Goal: Information Seeking & Learning: Check status

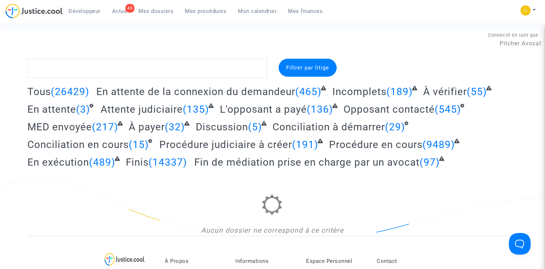
click at [200, 9] on span "Mes procédures" at bounding box center [205, 11] width 41 height 6
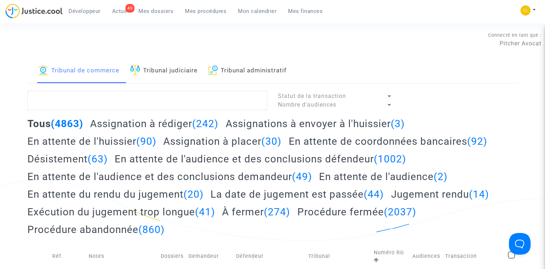
click at [161, 73] on link "Tribunal judiciaire" at bounding box center [163, 71] width 67 height 24
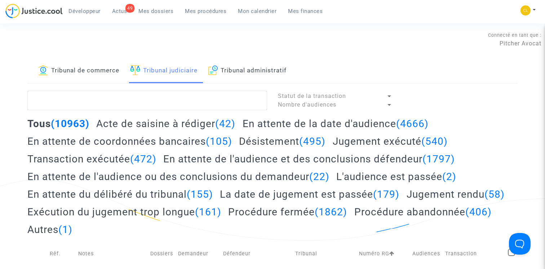
click at [165, 122] on h2 "Acte de saisine à rédiger (42)" at bounding box center [165, 123] width 139 height 13
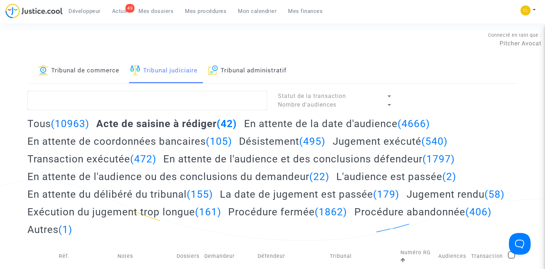
click at [289, 129] on h2 "En attente de la date d'audience (4666)" at bounding box center [337, 123] width 186 height 13
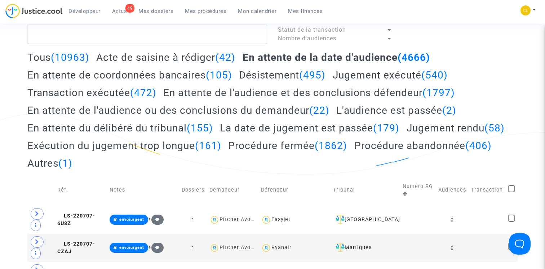
scroll to position [12, 0]
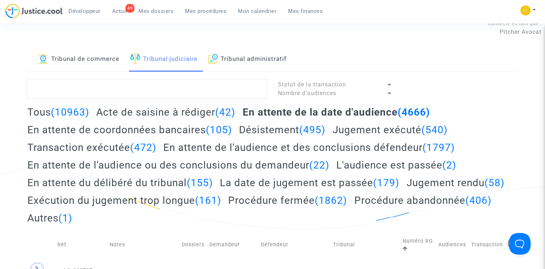
click at [186, 118] on div "Tous (10963) Acte de saisine à rédiger (42) En attente de la date d'audience (4…" at bounding box center [272, 168] width 490 height 124
click at [186, 115] on h2 "Acte de saisine à rédiger (42)" at bounding box center [165, 112] width 139 height 13
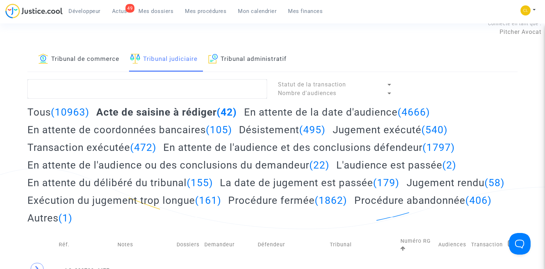
click at [72, 217] on h2 "Autres (1)" at bounding box center [49, 218] width 45 height 13
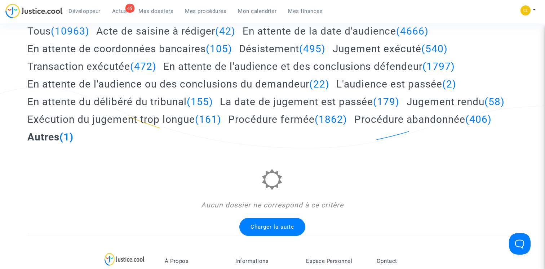
scroll to position [113, 0]
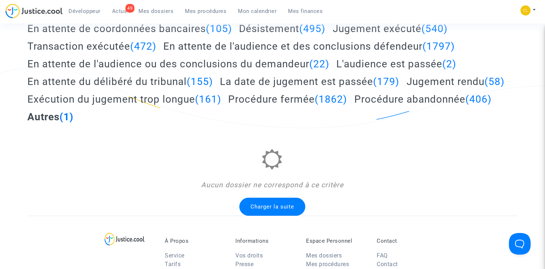
click at [354, 106] on h2 "Procédure abandonnée (406)" at bounding box center [422, 99] width 137 height 13
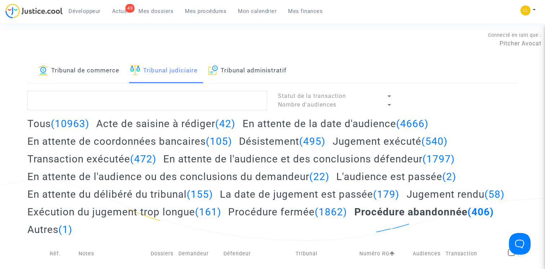
click at [39, 124] on h2 "Tous (10963)" at bounding box center [58, 123] width 62 height 13
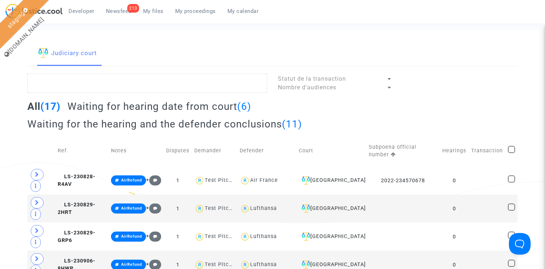
click at [166, 108] on h2 "Waiting for hearing date from court (6)" at bounding box center [159, 106] width 184 height 13
